Goal: Information Seeking & Learning: Learn about a topic

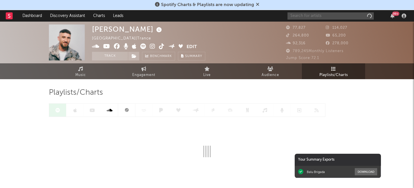
click at [318, 18] on input "text" at bounding box center [331, 15] width 86 height 7
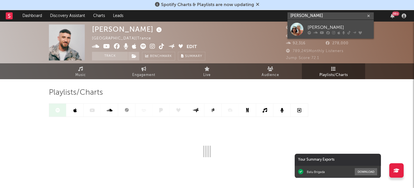
type input "[PERSON_NAME]"
click at [326, 31] on icon at bounding box center [327, 32] width 3 height 3
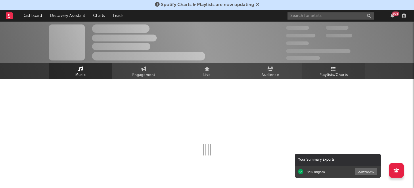
click at [325, 68] on link "Playlists/Charts" at bounding box center [333, 71] width 63 height 16
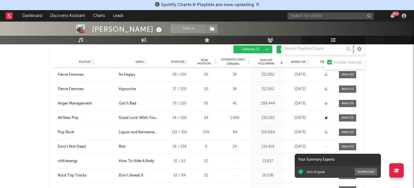
scroll to position [68, 0]
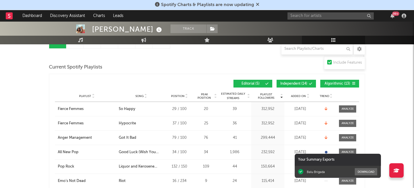
click at [307, 95] on icon at bounding box center [308, 95] width 3 height 2
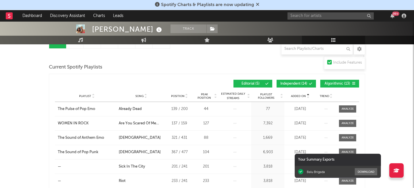
click at [307, 95] on icon at bounding box center [308, 95] width 3 height 2
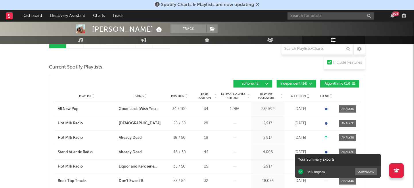
scroll to position [73, 0]
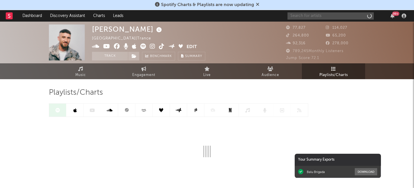
click at [321, 14] on input "text" at bounding box center [331, 15] width 86 height 7
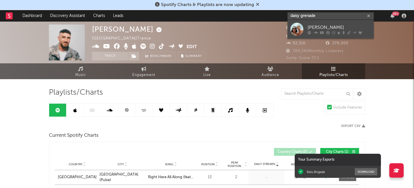
type input "daisy grenade"
click at [322, 32] on icon at bounding box center [322, 32] width 4 height 3
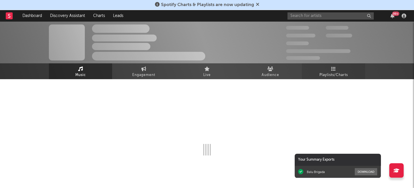
click at [318, 70] on link "Playlists/Charts" at bounding box center [333, 71] width 63 height 16
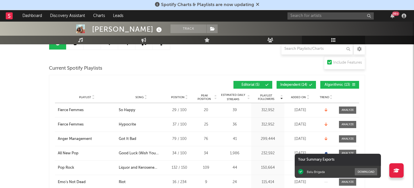
scroll to position [69, 0]
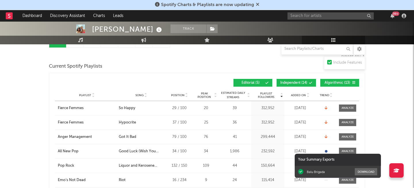
click at [304, 99] on div "Playlist City Song Position Peak Position Estimated Daily Streams Playlist Foll…" at bounding box center [207, 95] width 304 height 12
click at [304, 97] on div "Playlist City Song Position Peak Position Estimated Daily Streams Playlist Foll…" at bounding box center [207, 95] width 304 height 12
click at [300, 94] on span "Added On" at bounding box center [298, 94] width 15 height 3
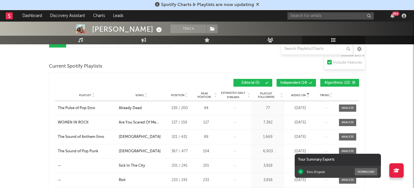
click at [300, 94] on span "Added On" at bounding box center [298, 94] width 15 height 3
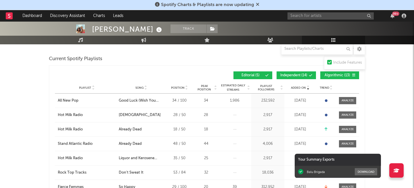
scroll to position [0, 0]
